Goal: Task Accomplishment & Management: Use online tool/utility

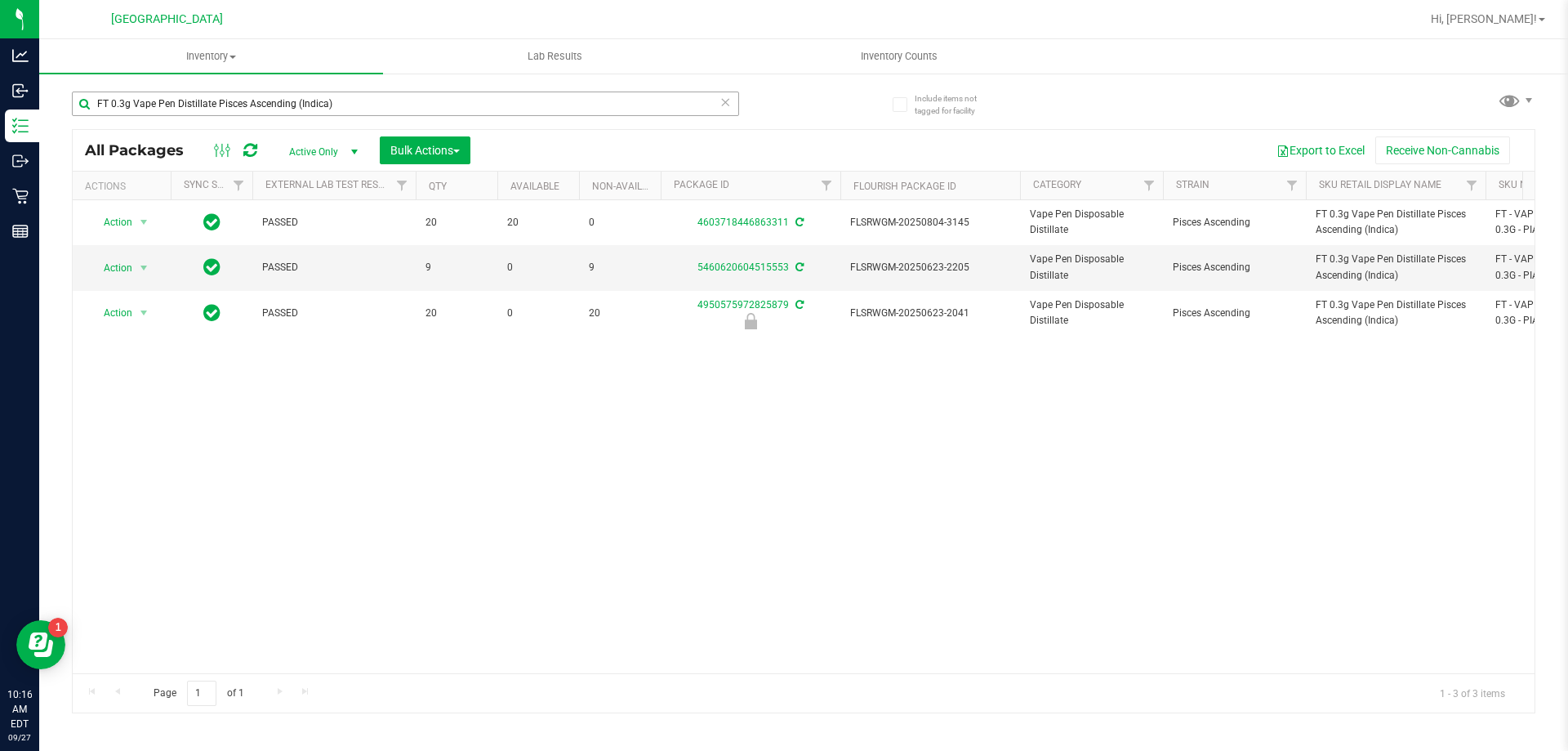
click at [422, 94] on input "FT 0.3g Vape Pen Distillate Pisces Ascending (Indica)" at bounding box center [405, 103] width 667 height 24
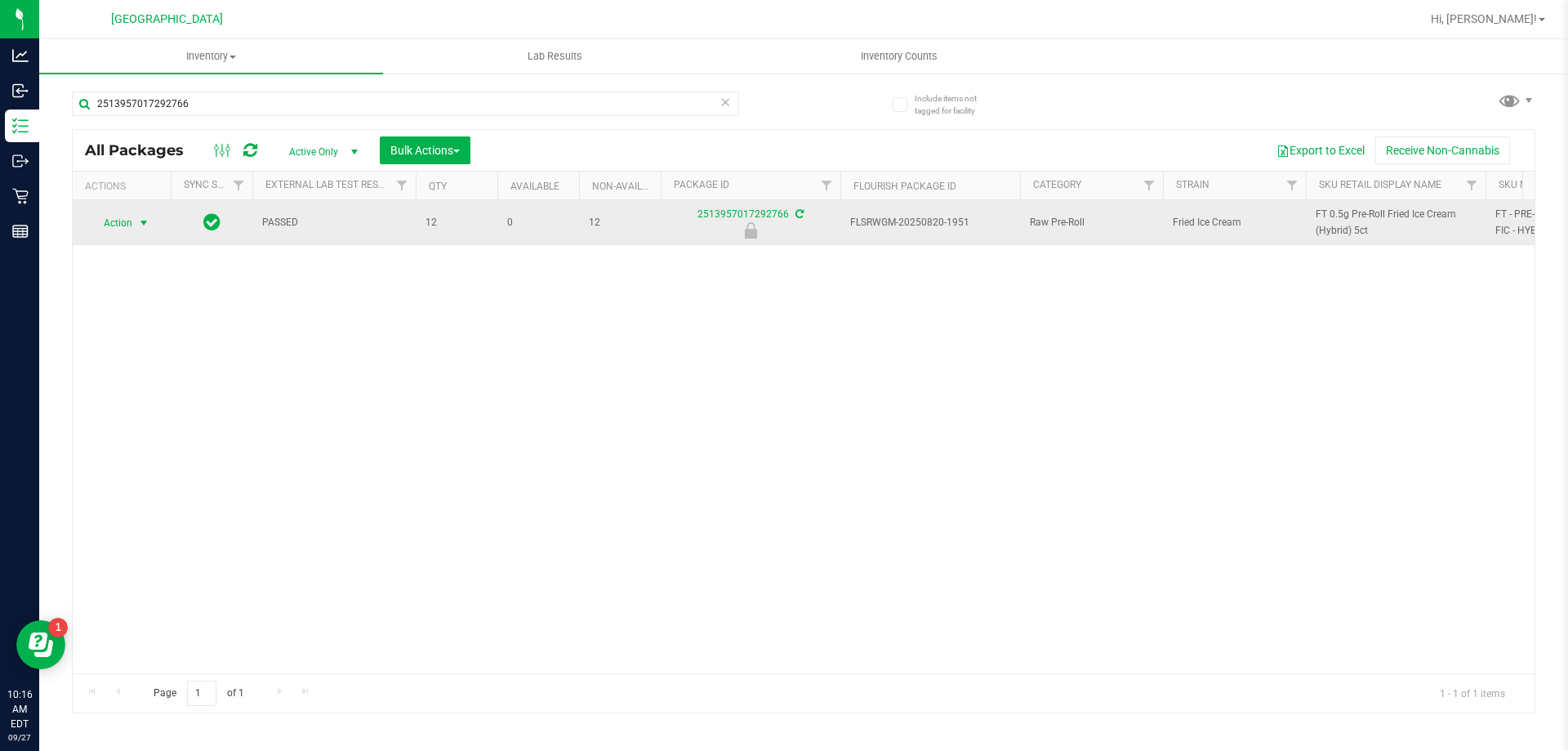
type input "2513957017292766"
click at [143, 226] on span "select" at bounding box center [144, 223] width 13 height 13
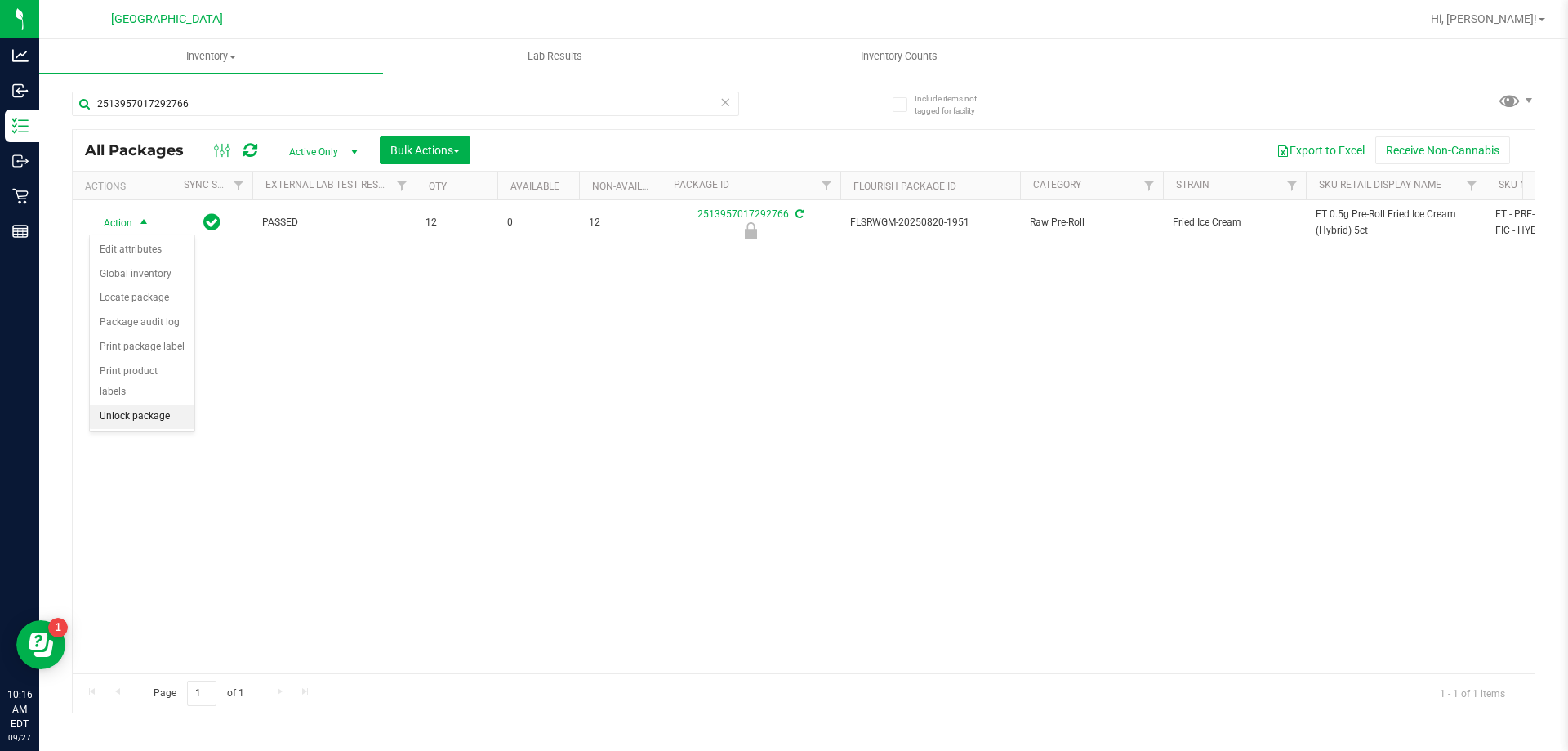
click at [134, 404] on li "Unlock package" at bounding box center [142, 416] width 104 height 24
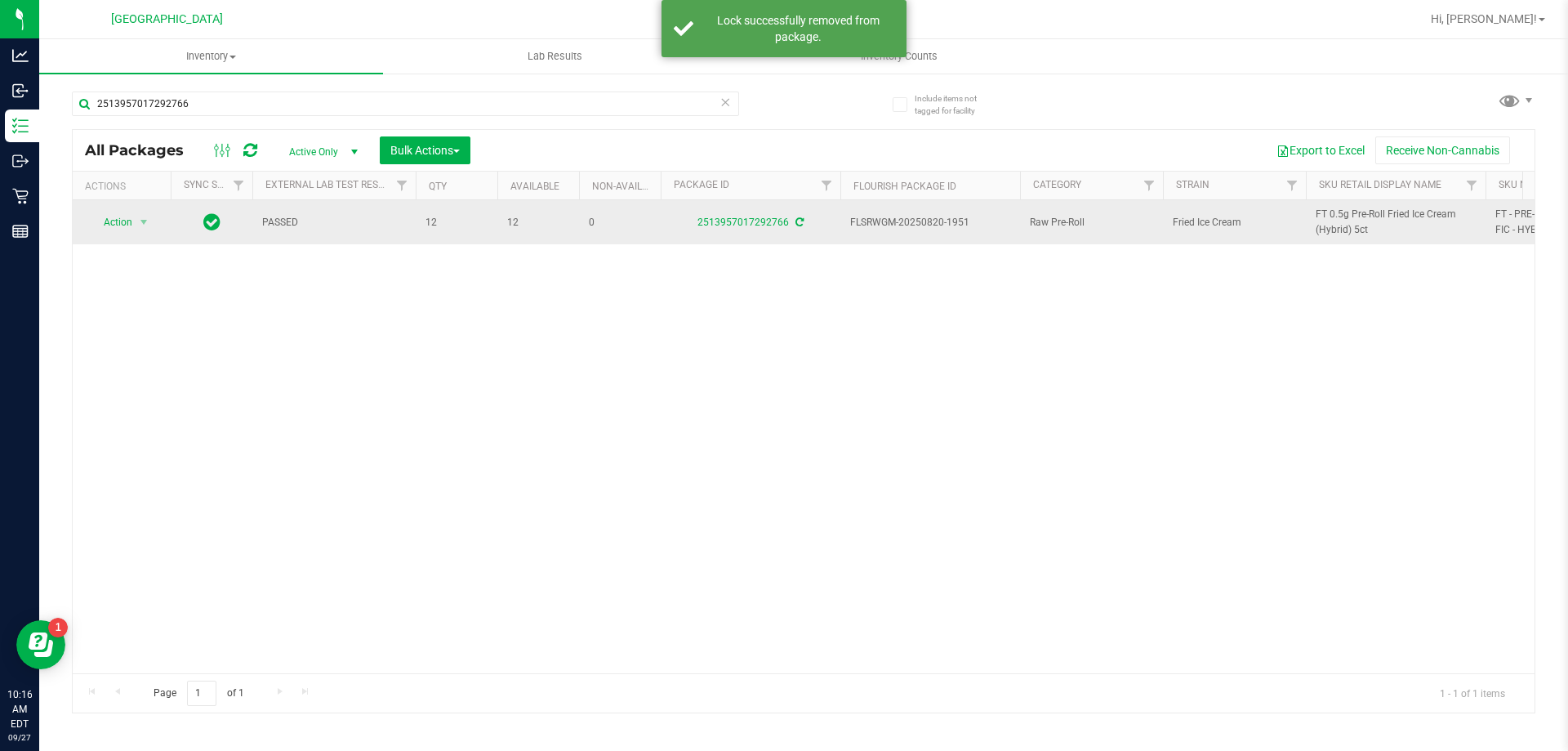
click at [1345, 218] on span "FT 0.5g Pre-Roll Fried Ice Cream (Hybrid) 5ct" at bounding box center [1396, 222] width 160 height 31
copy tr "FT 0.5g Pre-Roll Fried Ice Cream (Hybrid) 5ct"
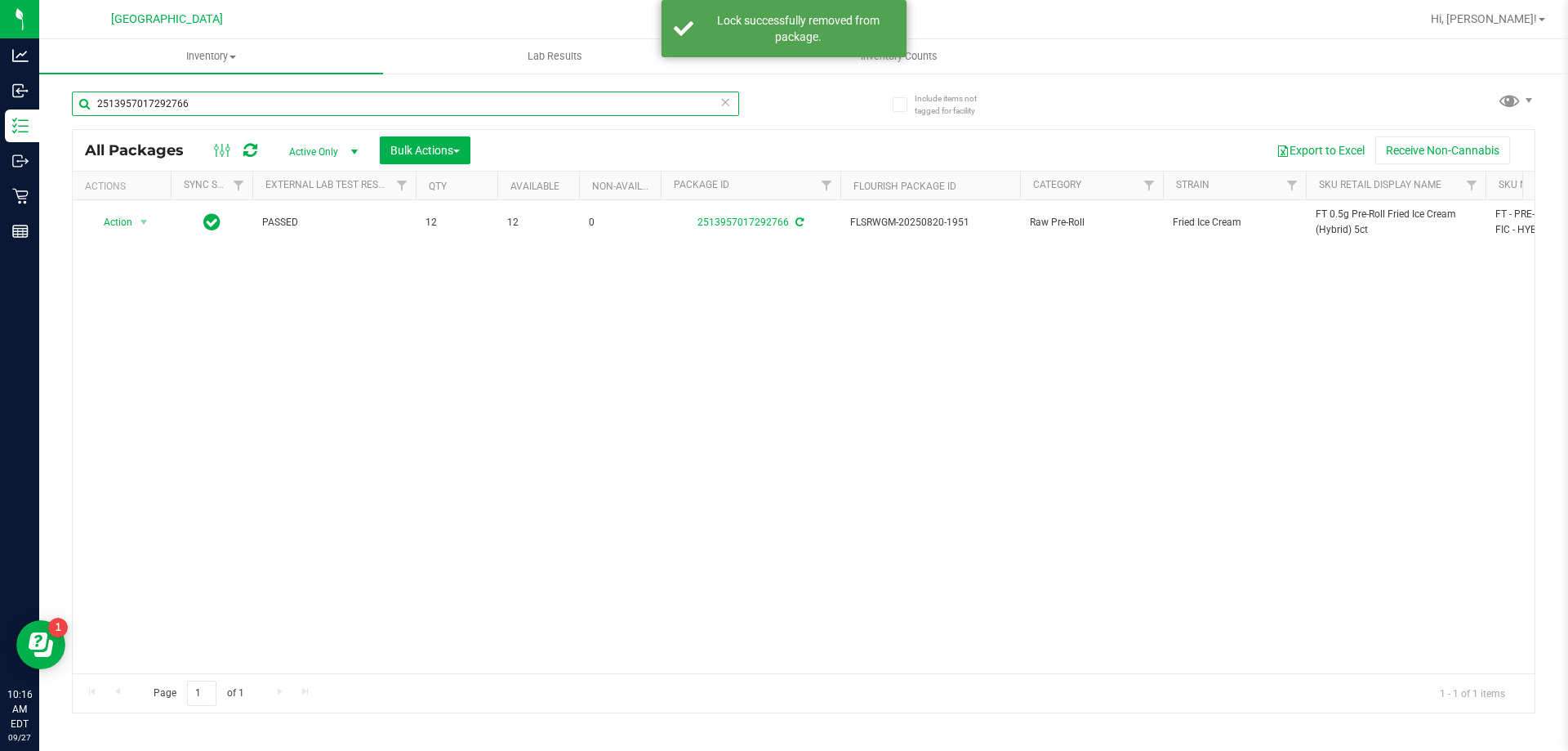
click at [366, 99] on input "2513957017292766" at bounding box center [405, 103] width 667 height 24
paste input "FT 0.5g Pre-Roll Fried Ice Cream (Hybrid) 5ct"
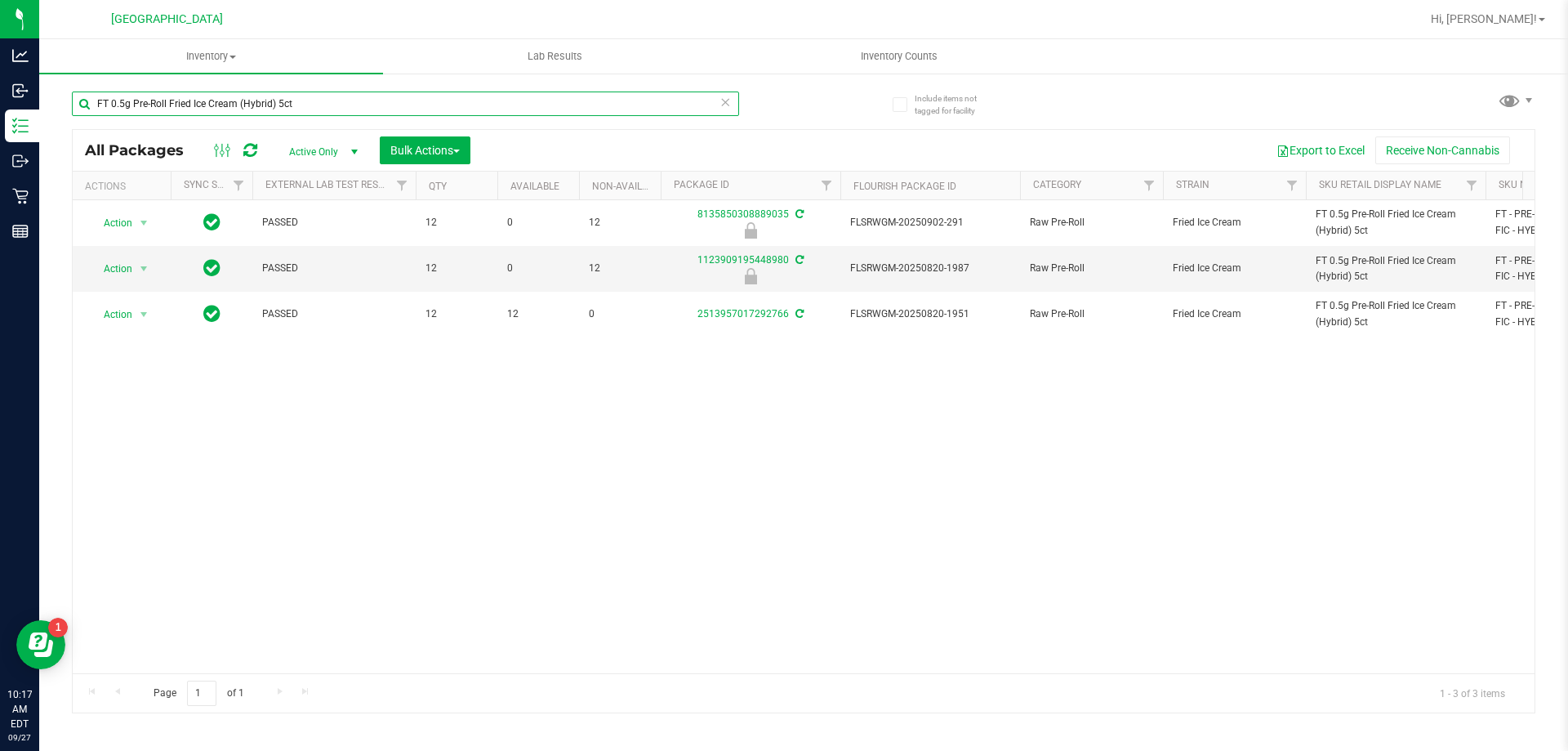
click at [348, 100] on input "FT 0.5g Pre-Roll Fried Ice Cream (Hybrid) 5ct" at bounding box center [405, 103] width 667 height 24
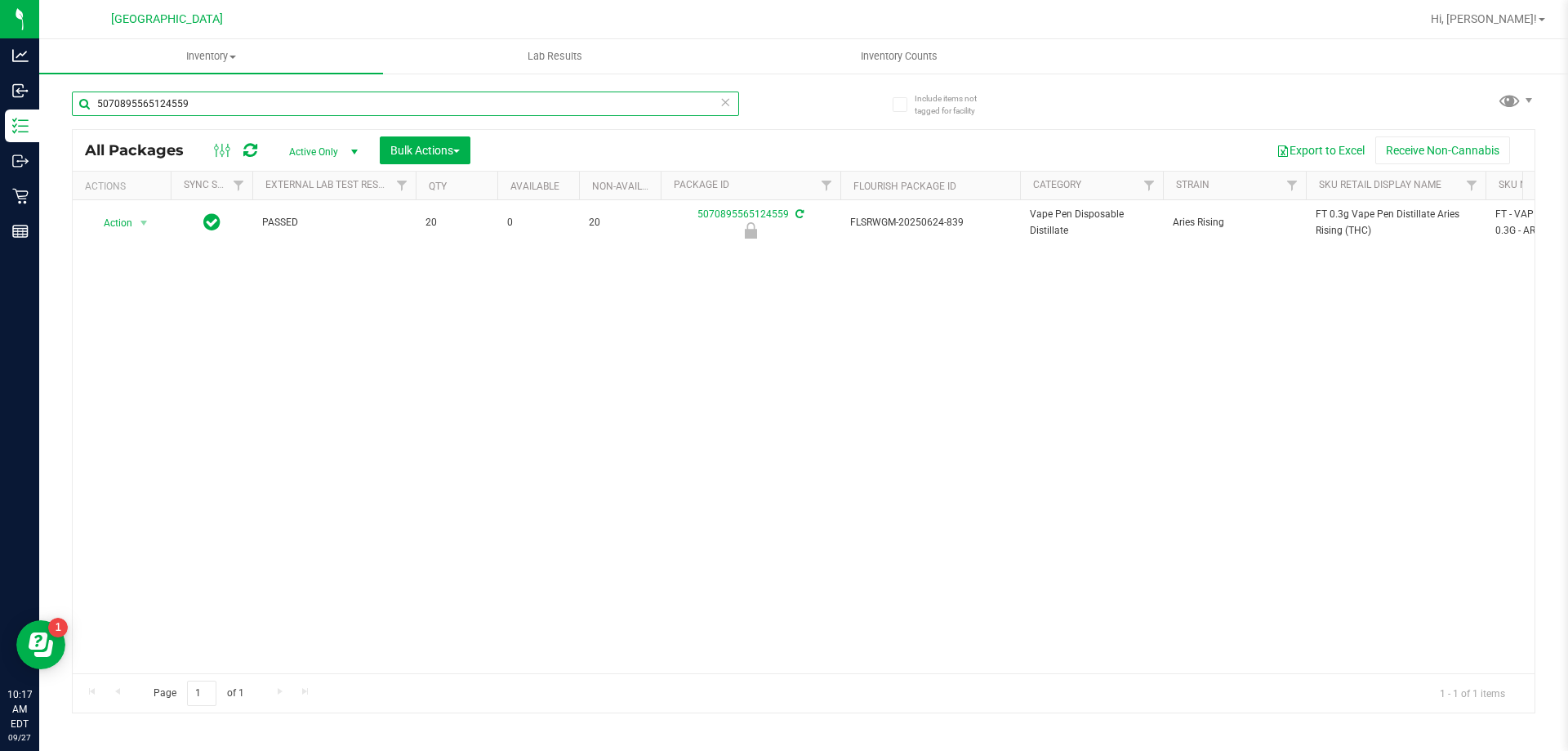
type input "5070895565124559"
click at [128, 221] on span "Action" at bounding box center [110, 223] width 44 height 22
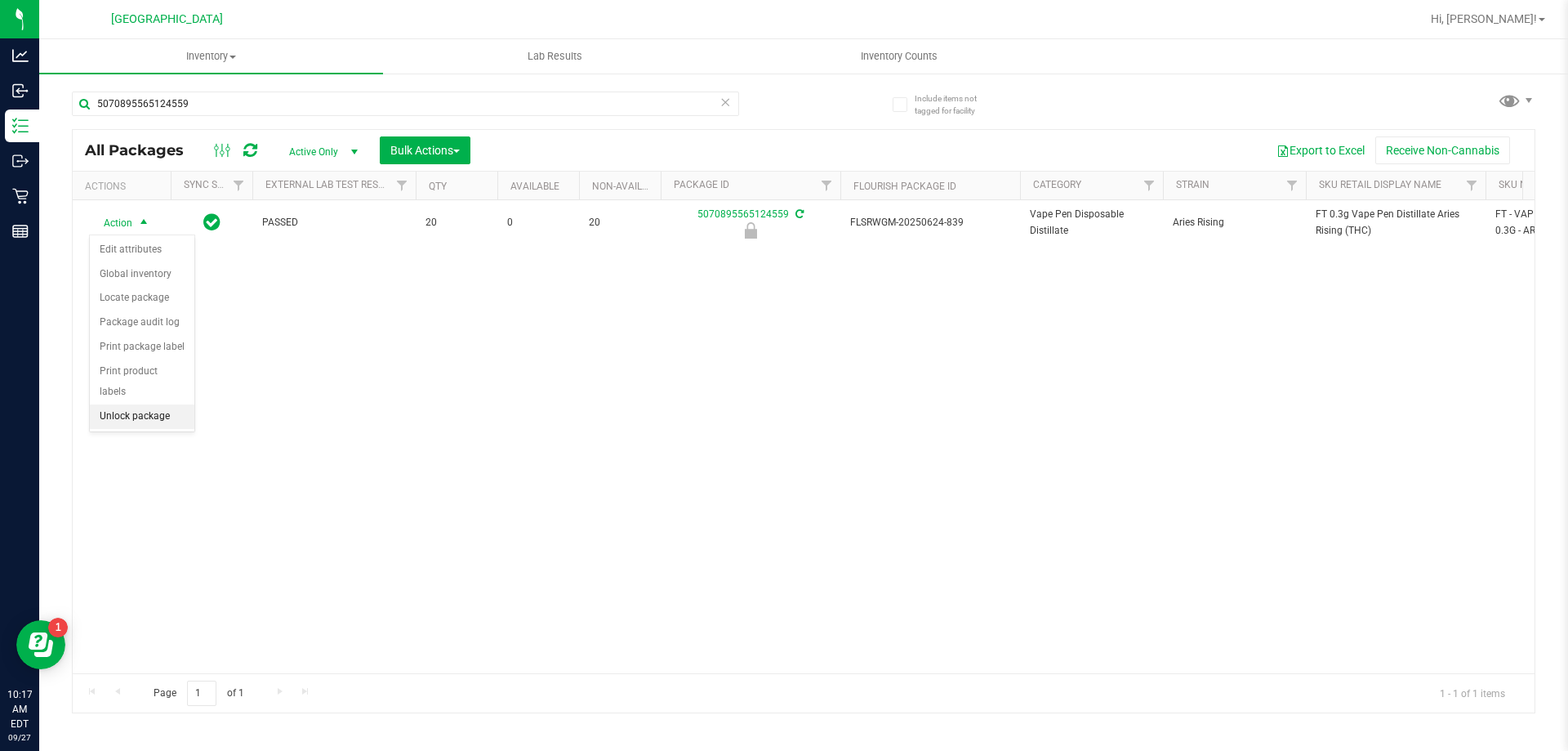
click at [121, 404] on li "Unlock package" at bounding box center [142, 416] width 104 height 24
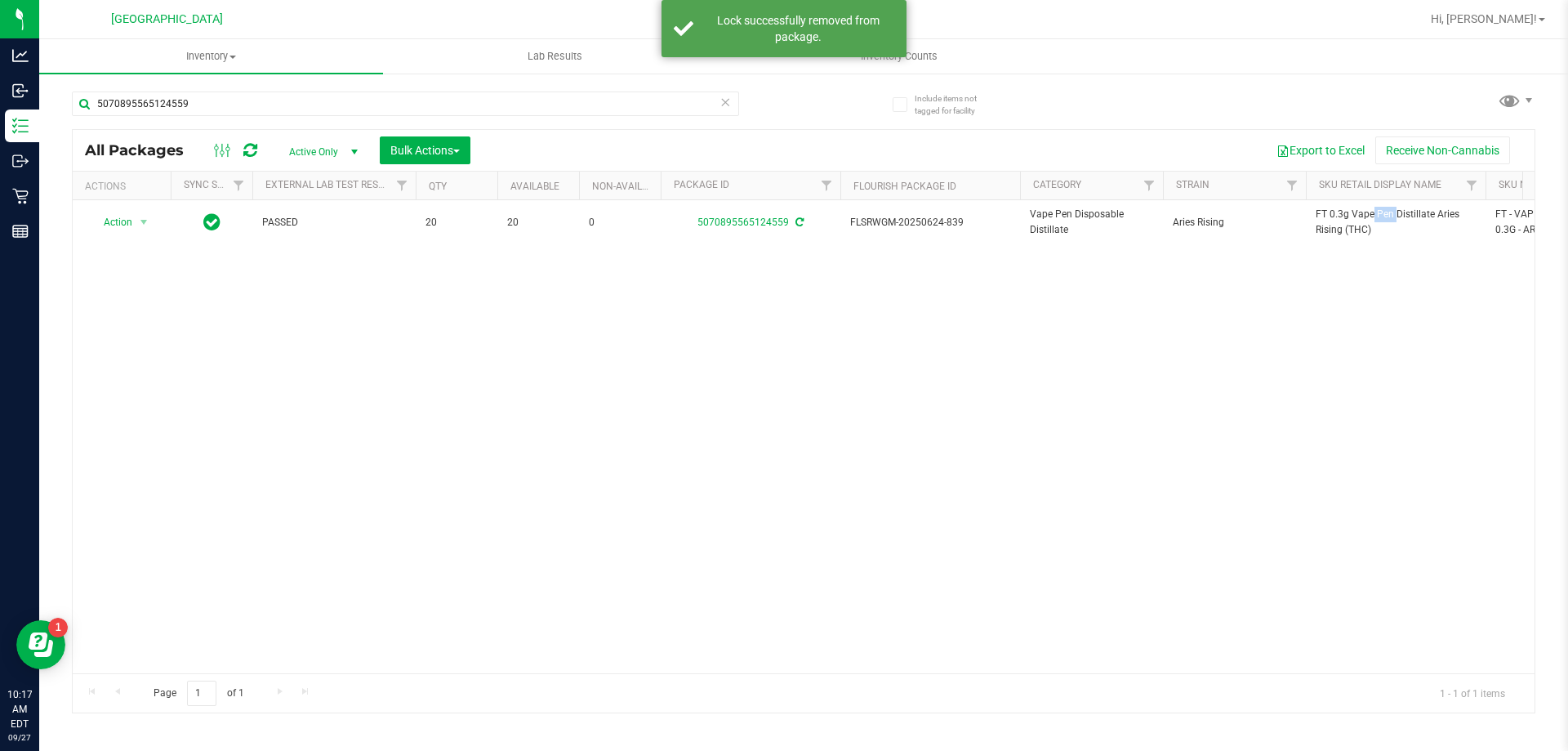
click at [1329, 213] on span "FT 0.3g Vape Pen Distillate Aries Rising (THC)" at bounding box center [1396, 222] width 160 height 31
click at [479, 109] on input "5070895565124559" at bounding box center [405, 103] width 667 height 24
paste input "FT 0.3g Vape Pen Distillate Aries Rising (THC)"
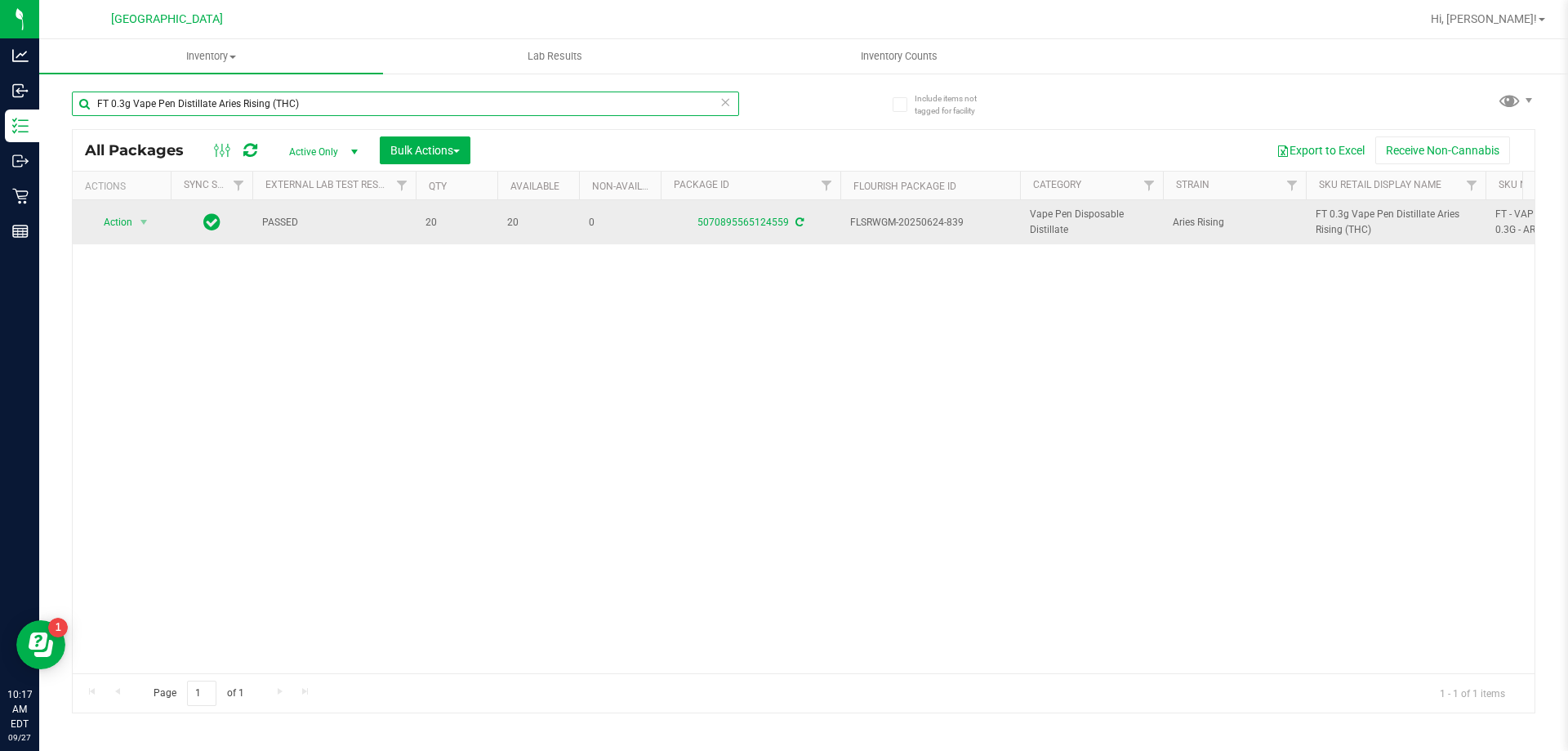
type input "FT 0.3g Vape Pen Distillate Aries Rising (THC)"
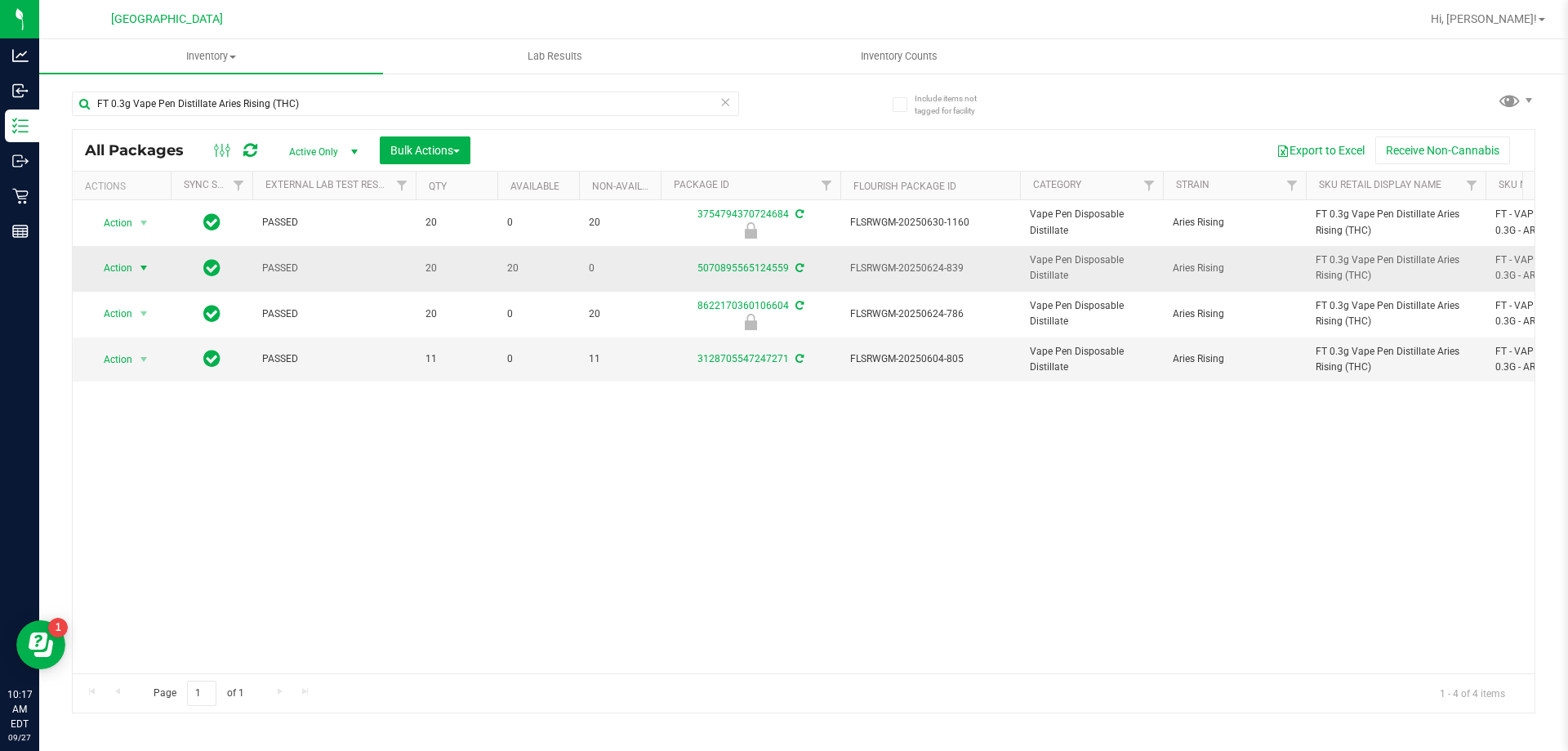
click at [137, 267] on span "select" at bounding box center [144, 268] width 21 height 22
click at [153, 413] on li "Lock package" at bounding box center [153, 416] width 127 height 24
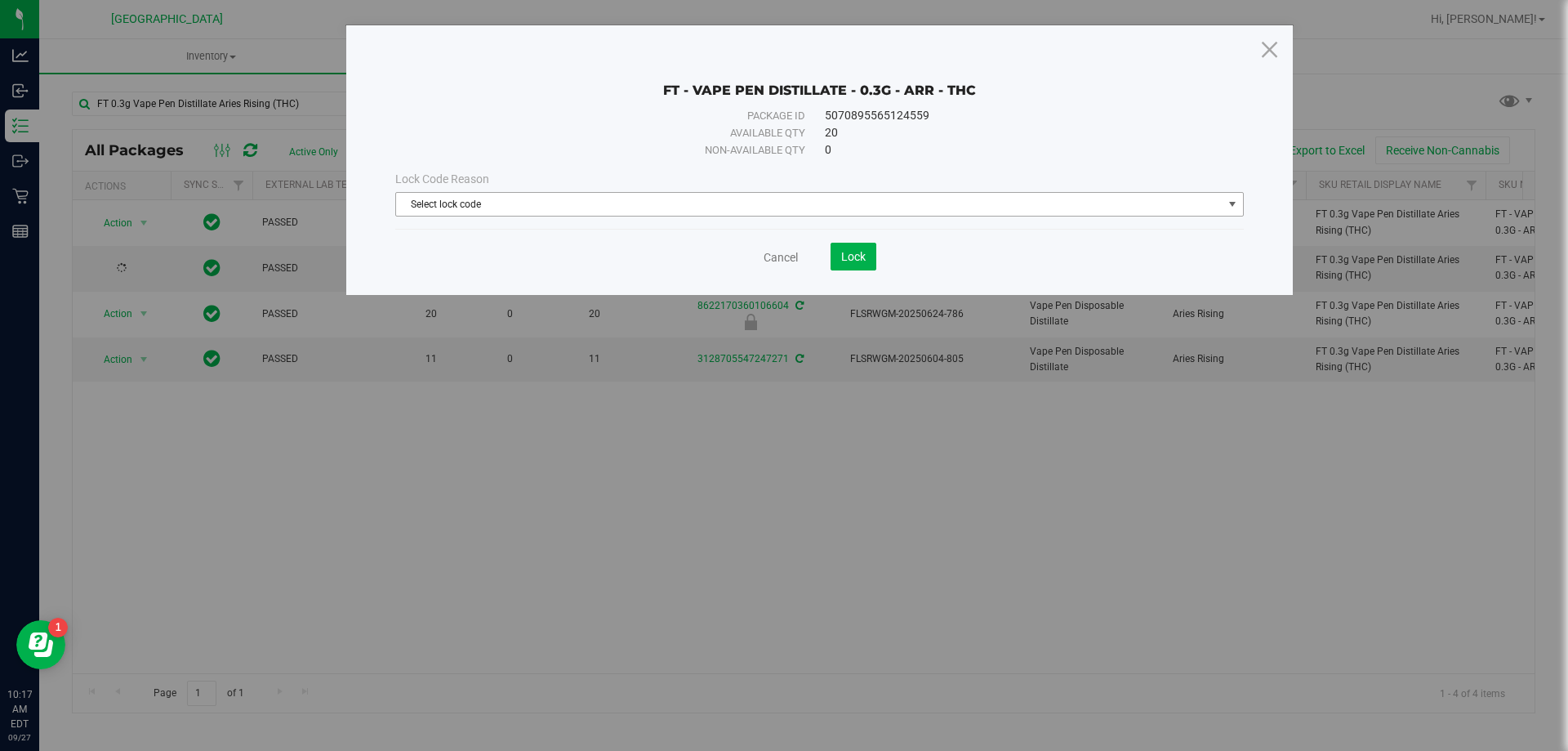
click at [451, 201] on span "Select lock code" at bounding box center [809, 204] width 826 height 22
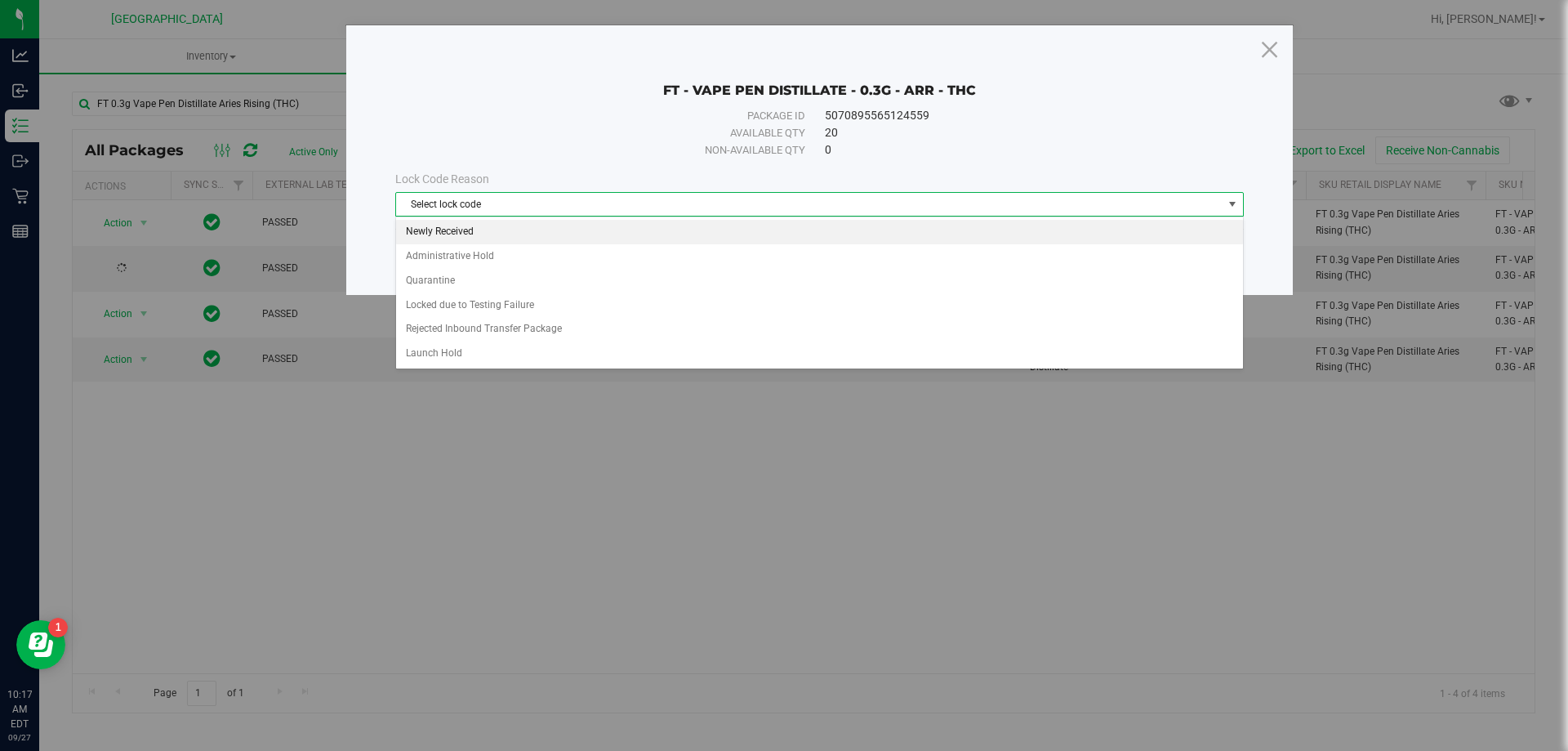
click at [465, 229] on li "Newly Received" at bounding box center [819, 232] width 847 height 24
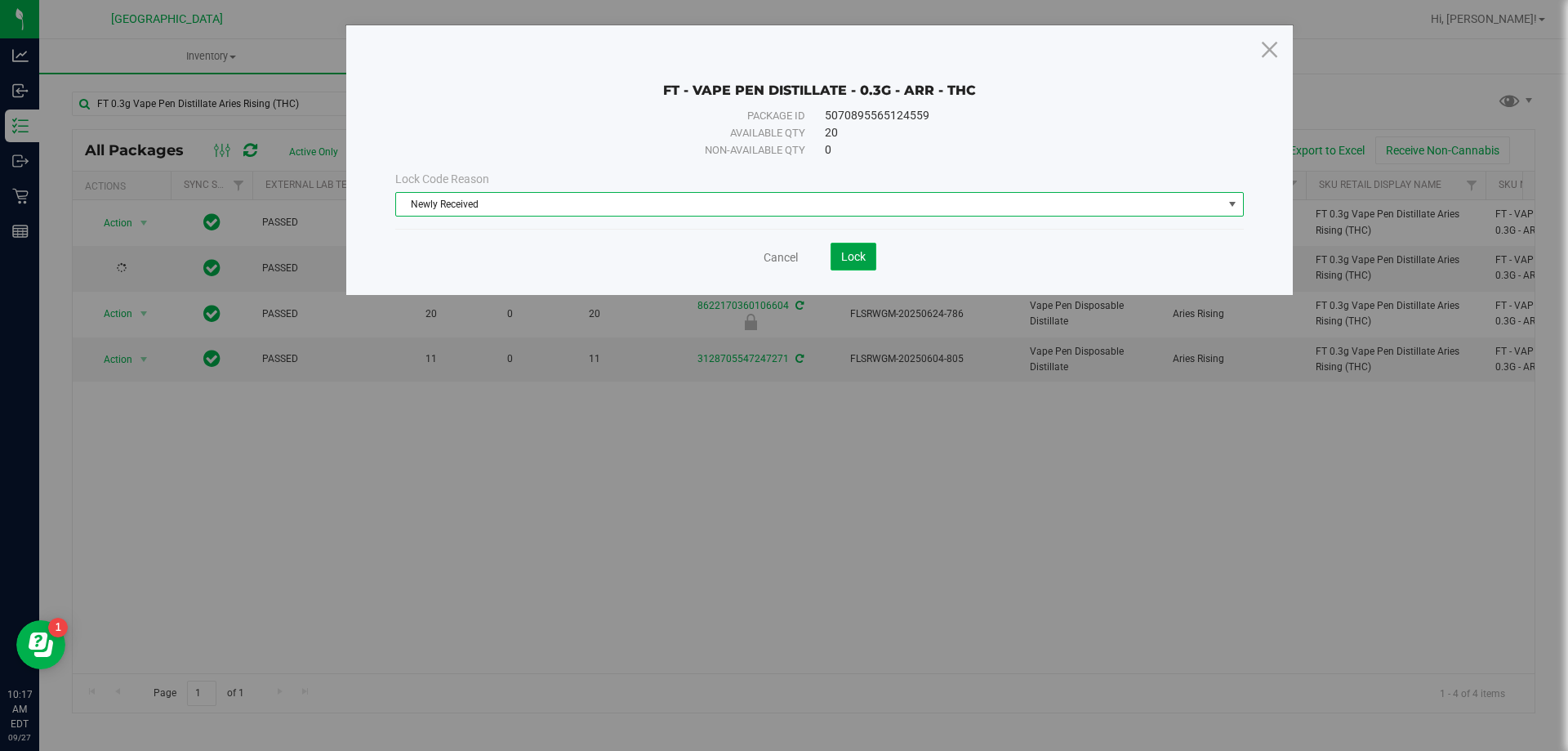
click at [857, 256] on span "Lock" at bounding box center [853, 256] width 24 height 13
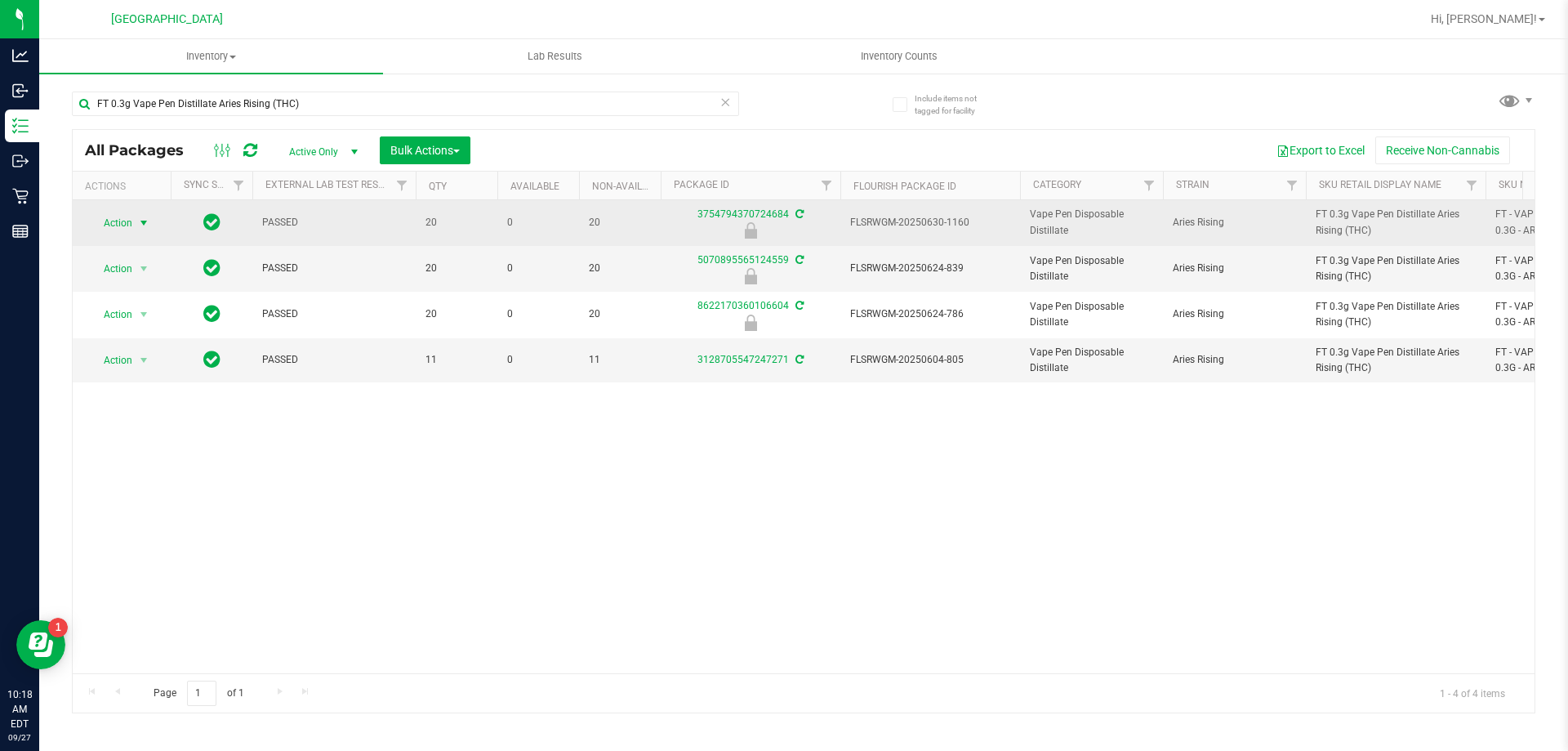
click at [123, 219] on span "Action" at bounding box center [110, 223] width 44 height 22
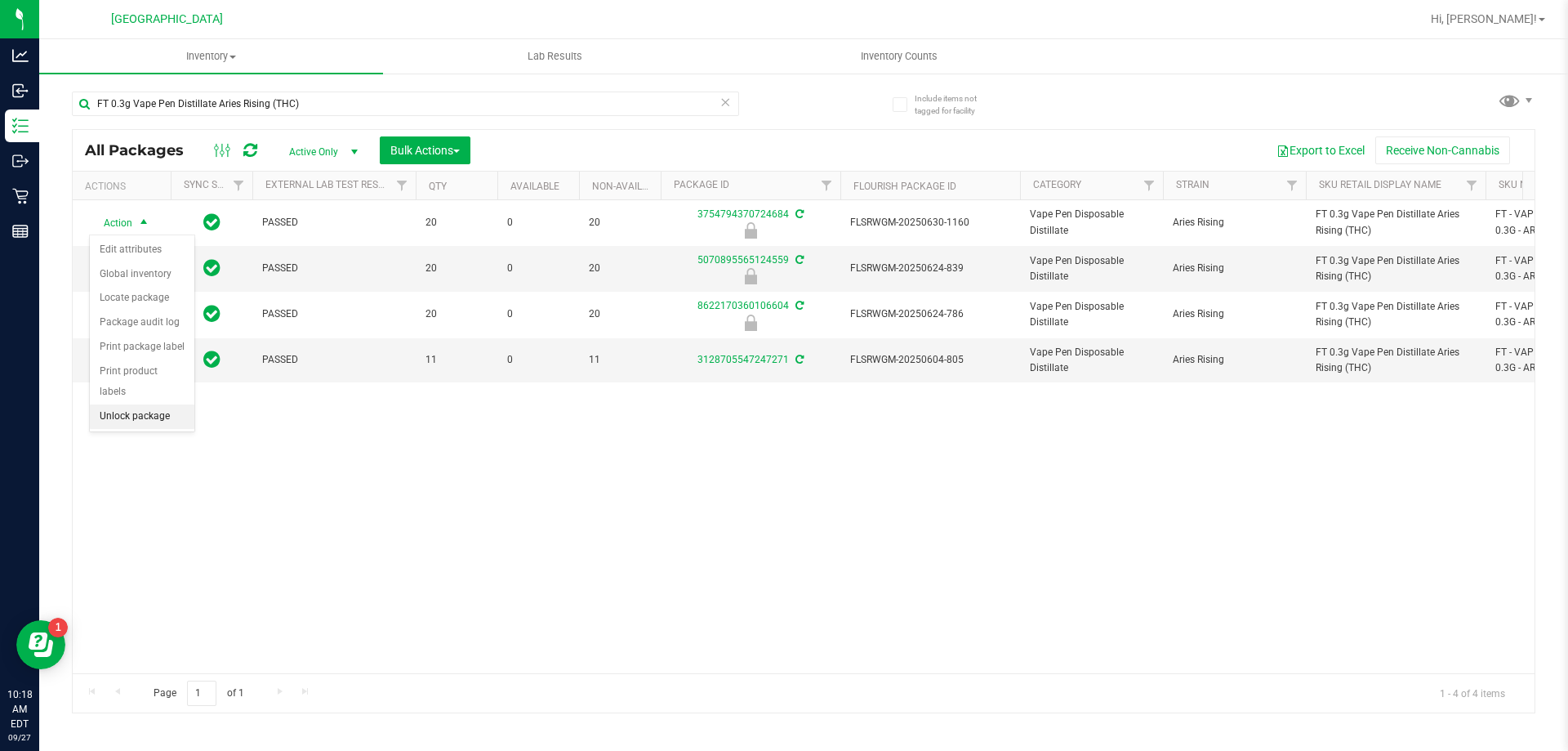
click at [122, 404] on li "Unlock package" at bounding box center [142, 416] width 104 height 24
